Goal: Find specific page/section: Find specific page/section

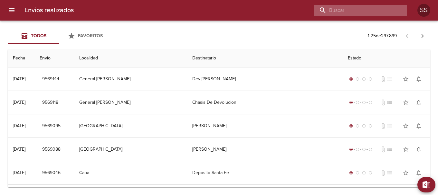
click at [365, 13] on input "buscar" at bounding box center [354, 10] width 82 height 11
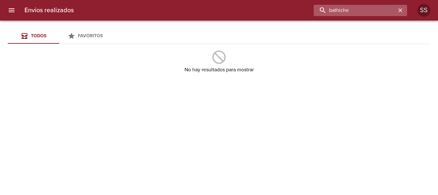
drag, startPoint x: 365, startPoint y: 13, endPoint x: 324, endPoint y: 8, distance: 40.8
click at [324, 8] on input "bathiche" at bounding box center [354, 10] width 82 height 11
type input "batiche"
click at [400, 11] on icon "button" at bounding box center [400, 10] width 6 height 6
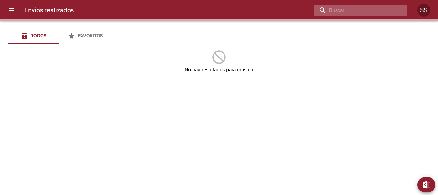
click at [368, 11] on input "buscar" at bounding box center [354, 10] width 82 height 11
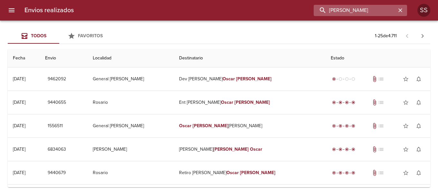
drag, startPoint x: 370, startPoint y: 10, endPoint x: 326, endPoint y: 10, distance: 44.1
click at [326, 10] on input "[PERSON_NAME]" at bounding box center [354, 10] width 82 height 11
type input "bathiche"
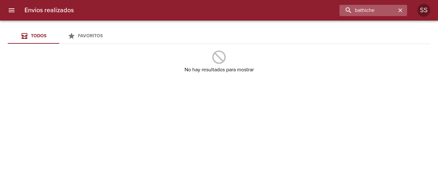
click at [400, 10] on icon "button" at bounding box center [400, 10] width 4 height 4
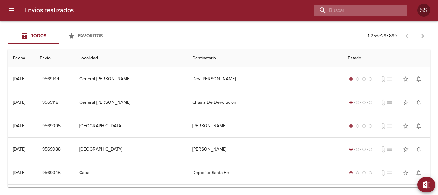
click at [360, 8] on input "buscar" at bounding box center [354, 10] width 82 height 11
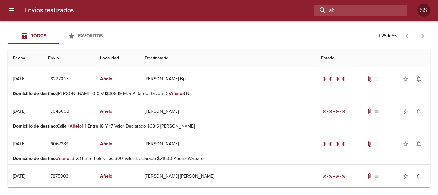
type input "a"
